Goal: Task Accomplishment & Management: Use online tool/utility

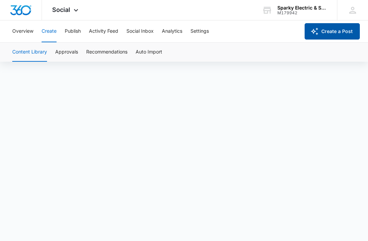
click at [334, 34] on button "Create a Post" at bounding box center [332, 31] width 55 height 16
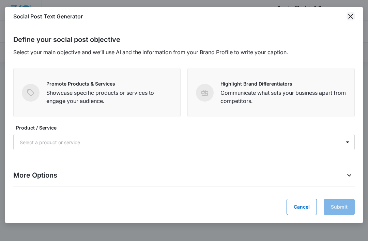
click at [349, 18] on icon "close" at bounding box center [351, 16] width 8 height 8
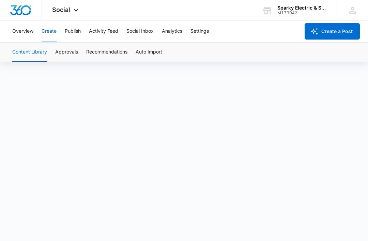
click at [49, 28] on button "Create" at bounding box center [49, 31] width 15 height 22
click at [54, 35] on button "Create" at bounding box center [49, 31] width 15 height 22
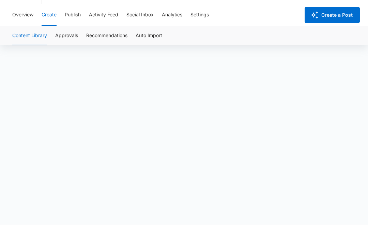
drag, startPoint x: 286, startPoint y: 58, endPoint x: 0, endPoint y: -27, distance: 299.1
click at [0, 0] on html "Social Apps Reputation Websites Forms CRM Email Social Payments POS Content Ads…" at bounding box center [184, 115] width 368 height 241
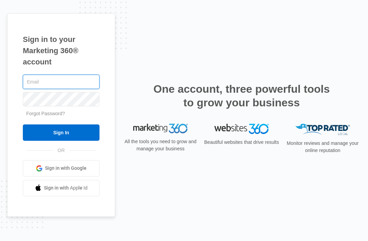
type input "[EMAIL_ADDRESS][DOMAIN_NAME]"
click at [61, 141] on input "Sign In" at bounding box center [61, 132] width 77 height 16
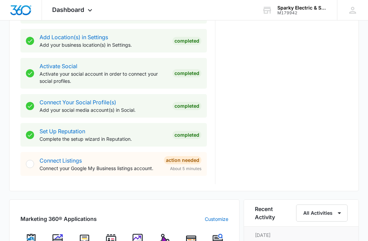
scroll to position [268, 0]
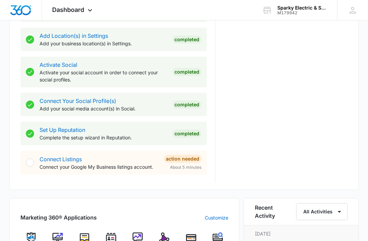
click at [112, 168] on p "Connect your Google My Business listings account." at bounding box center [99, 166] width 119 height 7
click at [37, 166] on div "Connect Listings Connect your Google My Business listings account. Action Neede…" at bounding box center [113, 163] width 187 height 24
click at [33, 164] on div at bounding box center [30, 163] width 8 height 8
click at [63, 169] on p "Connect your Google My Business listings account." at bounding box center [99, 166] width 119 height 7
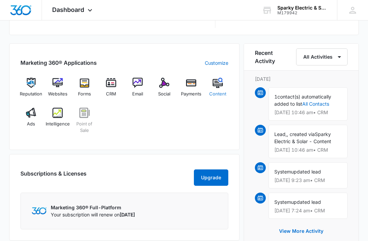
scroll to position [423, 0]
click at [212, 88] on div "Content" at bounding box center [217, 90] width 21 height 25
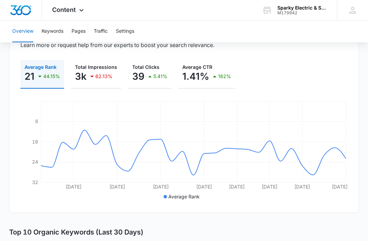
scroll to position [89, 0]
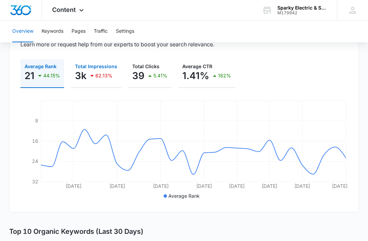
click at [98, 76] on p "62.13%" at bounding box center [103, 75] width 17 height 5
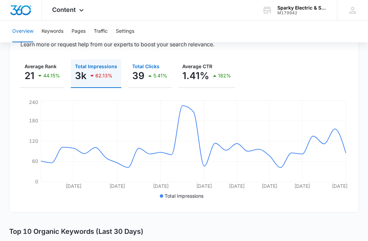
click at [154, 79] on div "5.41%" at bounding box center [156, 76] width 21 height 14
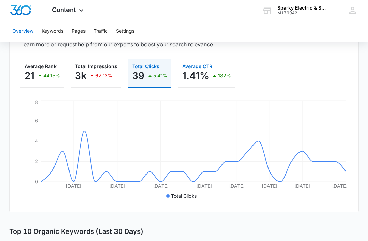
click at [211, 76] on icon "button" at bounding box center [215, 76] width 8 height 8
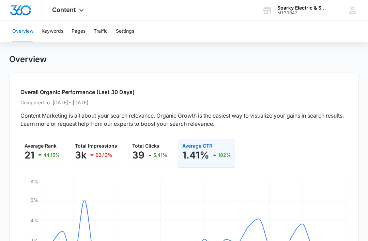
scroll to position [0, 0]
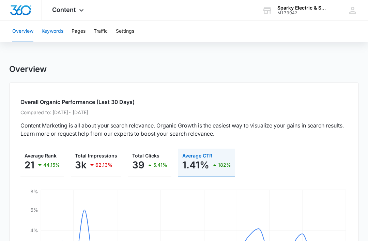
click at [53, 38] on button "Keywords" at bounding box center [53, 31] width 22 height 22
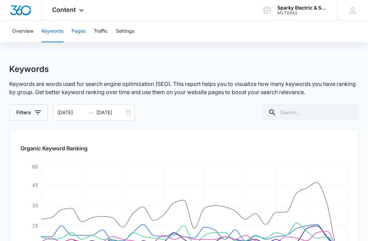
click at [85, 32] on button "Pages" at bounding box center [79, 31] width 14 height 22
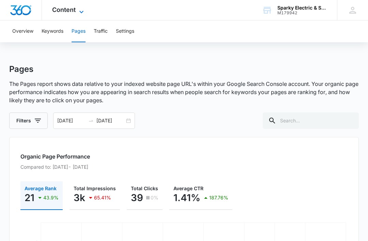
click at [72, 11] on span "Content" at bounding box center [64, 9] width 24 height 7
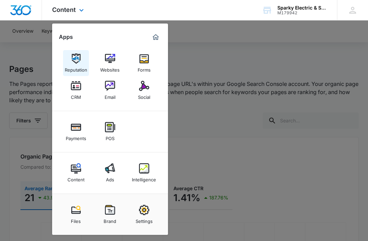
click at [74, 58] on img at bounding box center [76, 59] width 10 height 10
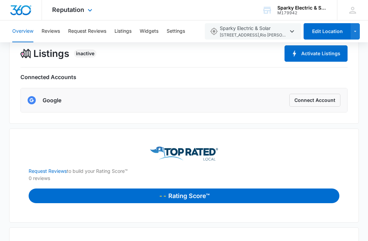
scroll to position [235, 0]
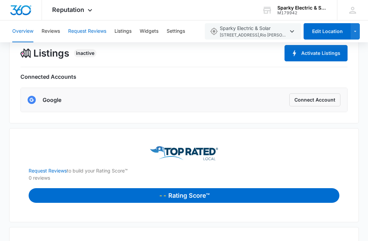
click at [82, 29] on button "Request Reviews" at bounding box center [87, 31] width 38 height 22
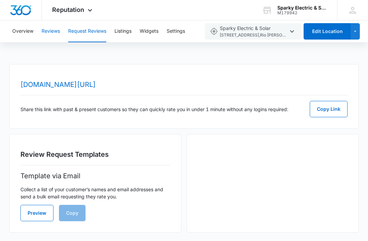
click at [53, 36] on button "Reviews" at bounding box center [51, 31] width 18 height 22
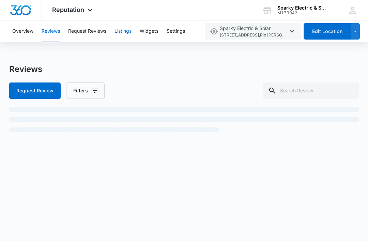
click at [123, 34] on button "Listings" at bounding box center [123, 31] width 17 height 22
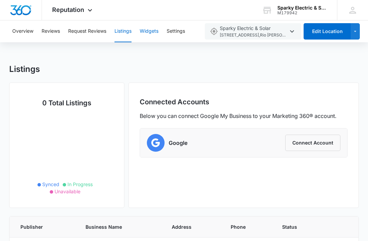
click at [149, 32] on button "Widgets" at bounding box center [149, 31] width 19 height 22
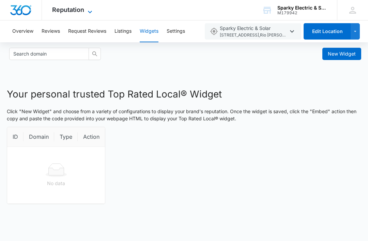
click at [87, 9] on icon at bounding box center [90, 12] width 8 height 8
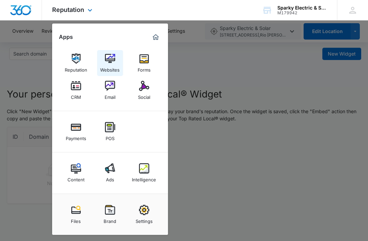
click at [106, 61] on img at bounding box center [110, 59] width 10 height 10
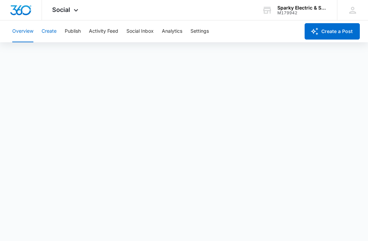
click at [54, 31] on button "Create" at bounding box center [49, 31] width 15 height 22
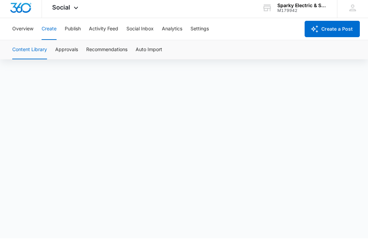
scroll to position [5, 0]
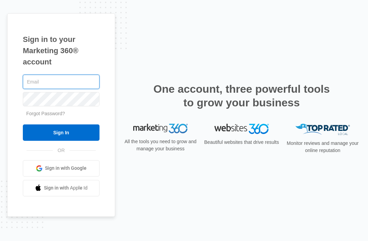
type input "[EMAIL_ADDRESS][DOMAIN_NAME]"
click at [61, 141] on input "Sign In" at bounding box center [61, 132] width 77 height 16
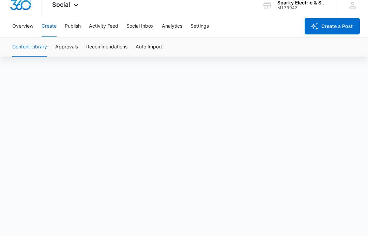
scroll to position [5, 0]
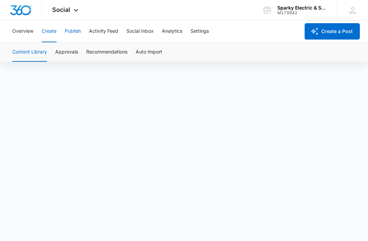
click at [78, 30] on button "Publish" at bounding box center [73, 31] width 16 height 22
